Goal: Information Seeking & Learning: Learn about a topic

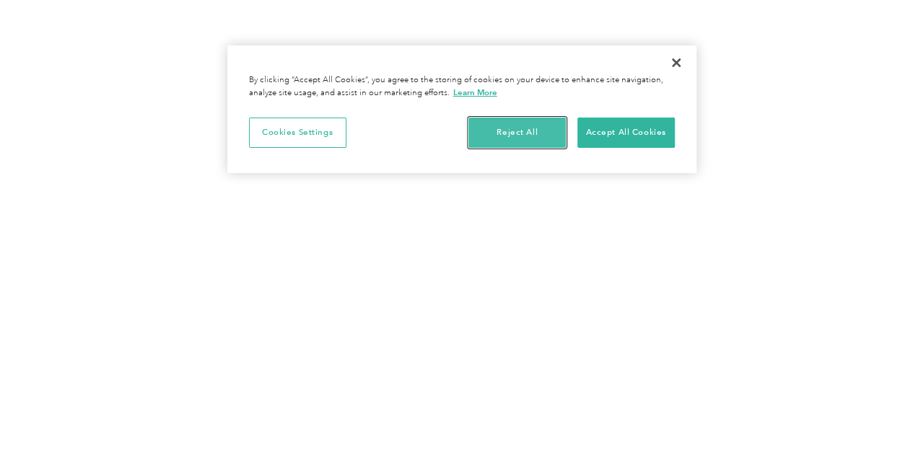
click at [526, 128] on button "Reject All" at bounding box center [516, 133] width 97 height 30
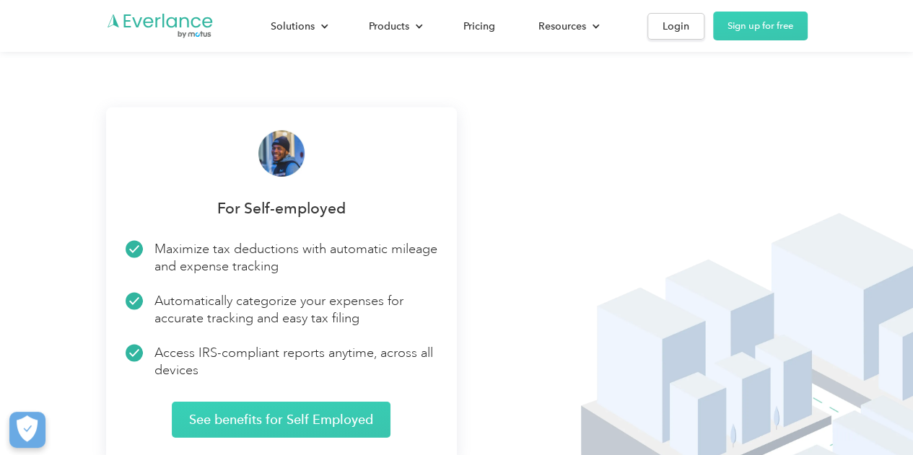
scroll to position [2236, 0]
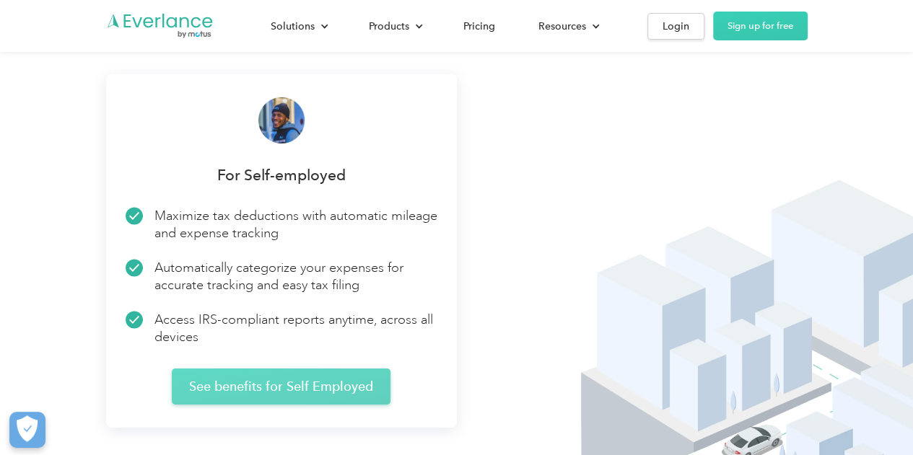
click at [291, 373] on link "See benefits for Self Employed" at bounding box center [281, 387] width 219 height 36
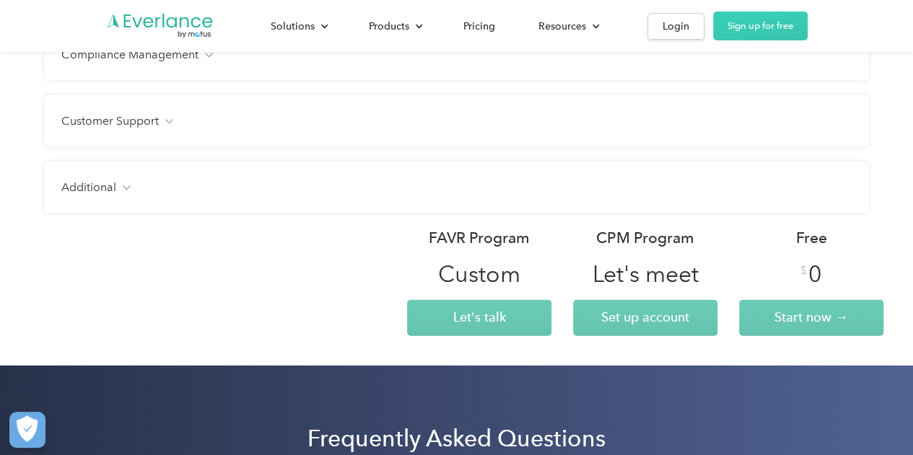
scroll to position [1948, 0]
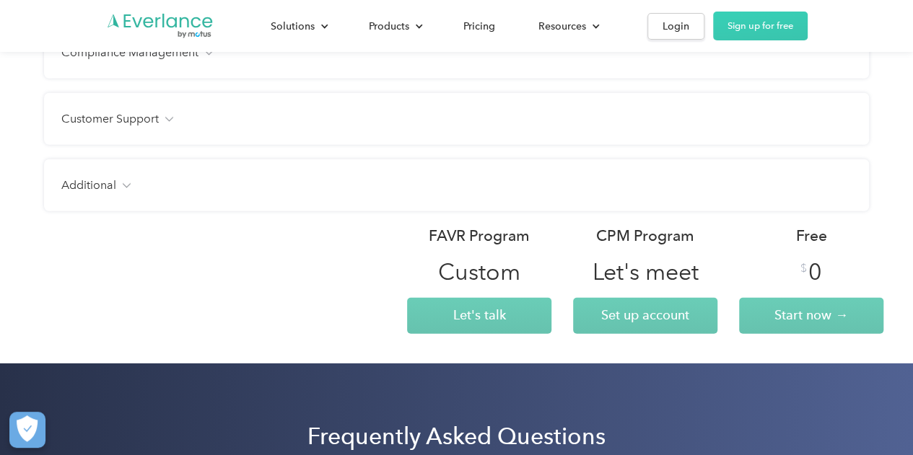
click at [459, 226] on div "FAVR Program" at bounding box center [479, 236] width 101 height 20
click at [498, 226] on div "FAVR Program" at bounding box center [479, 236] width 101 height 20
drag, startPoint x: 429, startPoint y: 191, endPoint x: 523, endPoint y: 191, distance: 93.8
click at [523, 226] on div "FAVR Program" at bounding box center [479, 236] width 101 height 20
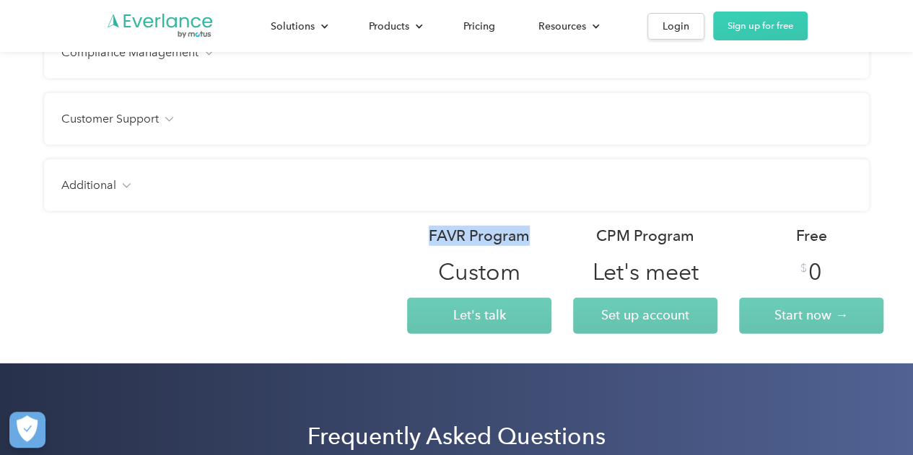
copy div "FAVR Program"
